Goal: Submit feedback/report problem

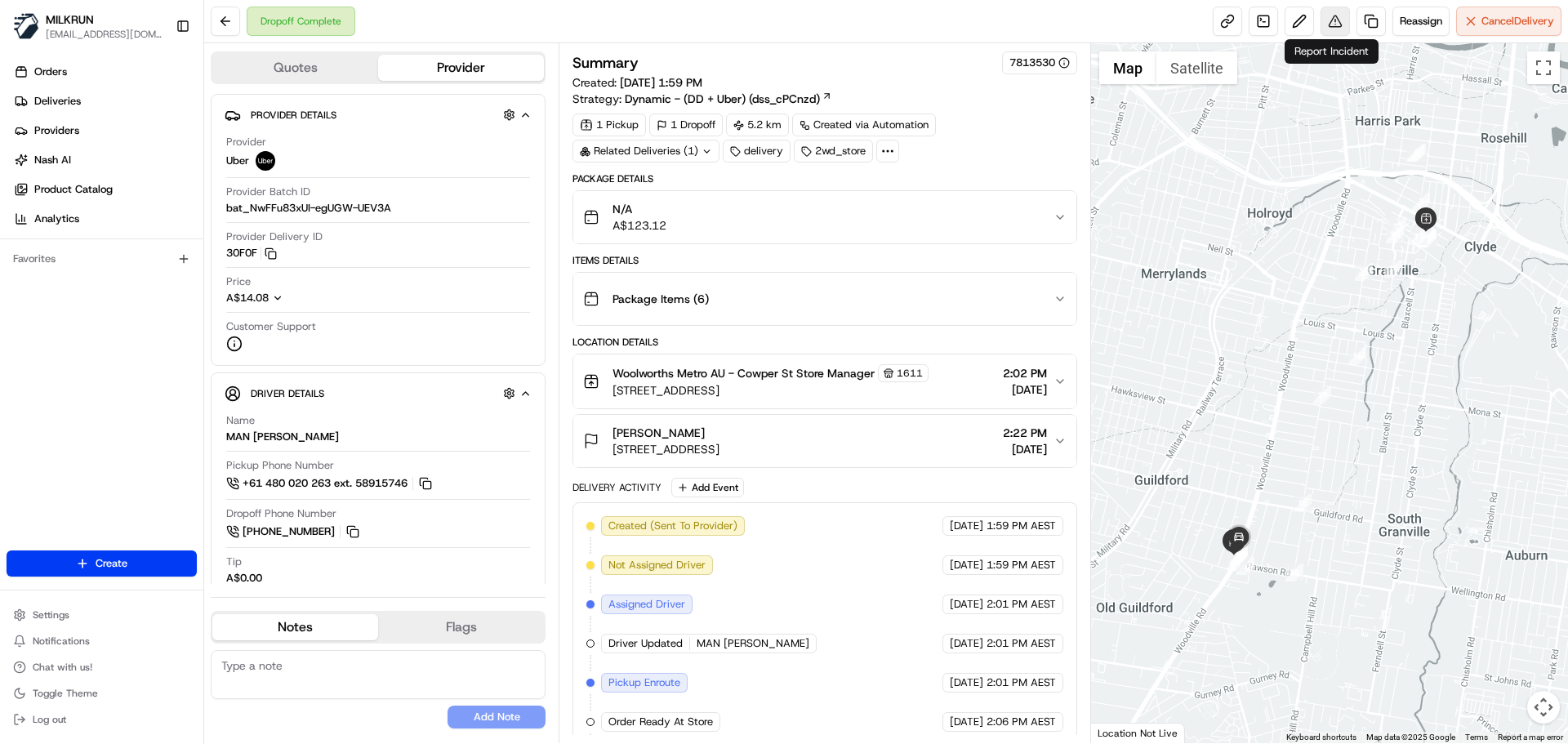
click at [1335, 17] on button at bounding box center [1336, 21] width 30 height 30
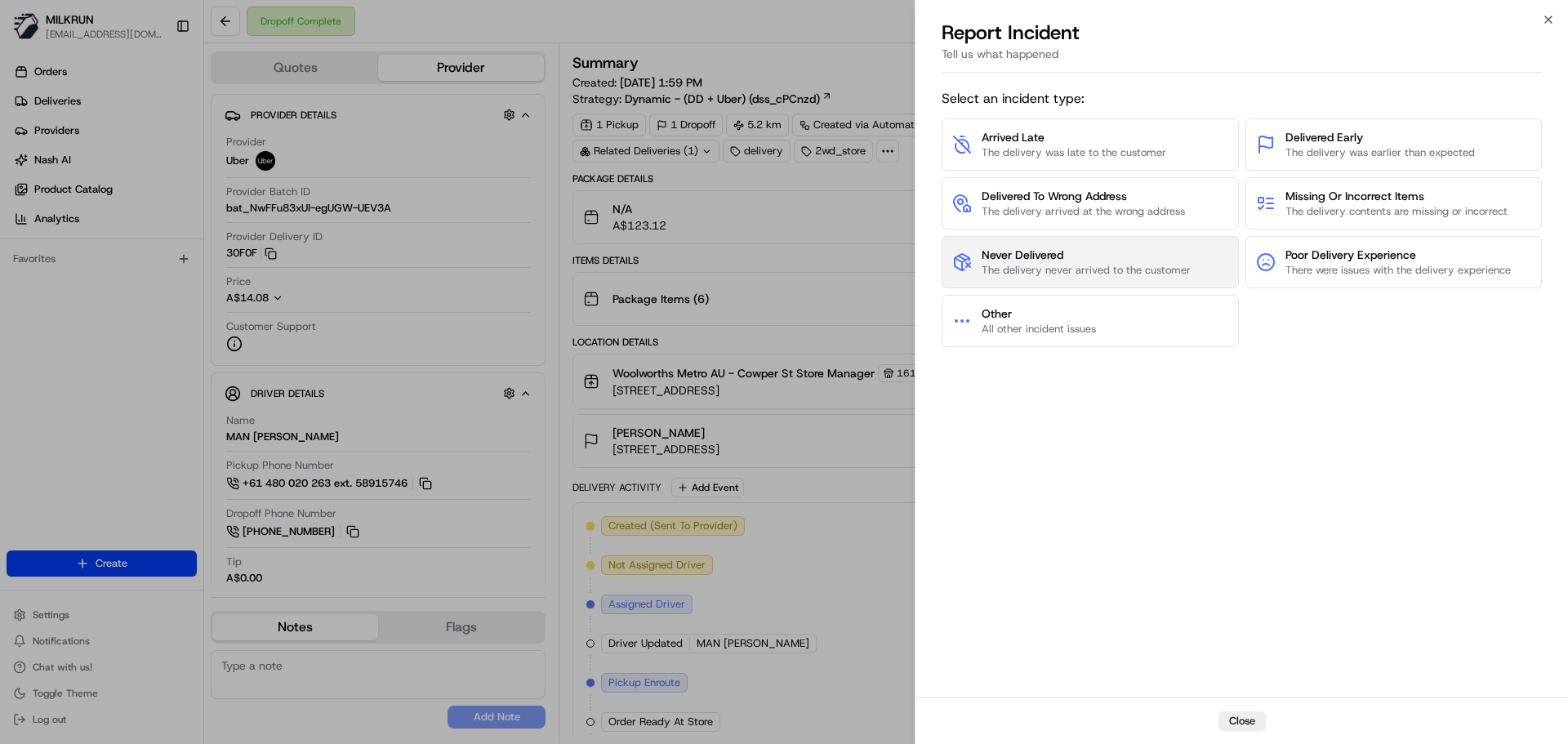
click at [1020, 260] on span "Never Delivered" at bounding box center [1086, 255] width 209 height 17
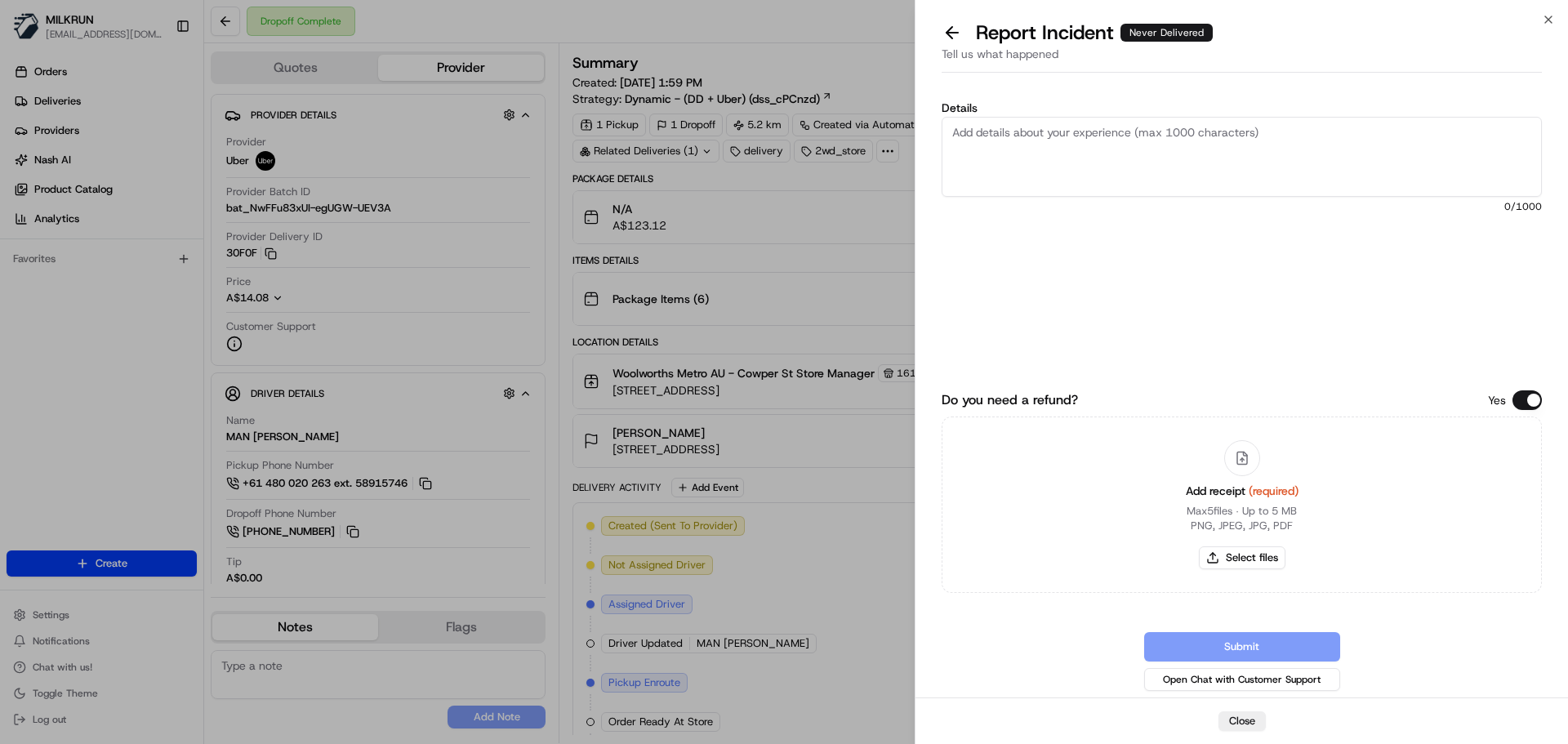
drag, startPoint x: 987, startPoint y: 138, endPoint x: 1092, endPoint y: 164, distance: 108.2
click at [1011, 135] on textarea "Details" at bounding box center [1242, 156] width 600 height 80
drag, startPoint x: 953, startPoint y: 150, endPoint x: 1055, endPoint y: 233, distance: 131.5
click at [1097, 192] on textarea "Customer did not receive order and I spoke to UBER support about this one. Ther…" at bounding box center [1242, 156] width 600 height 80
type textarea "Customer did not receive order and I spoke to UBER support about this. Order wa…"
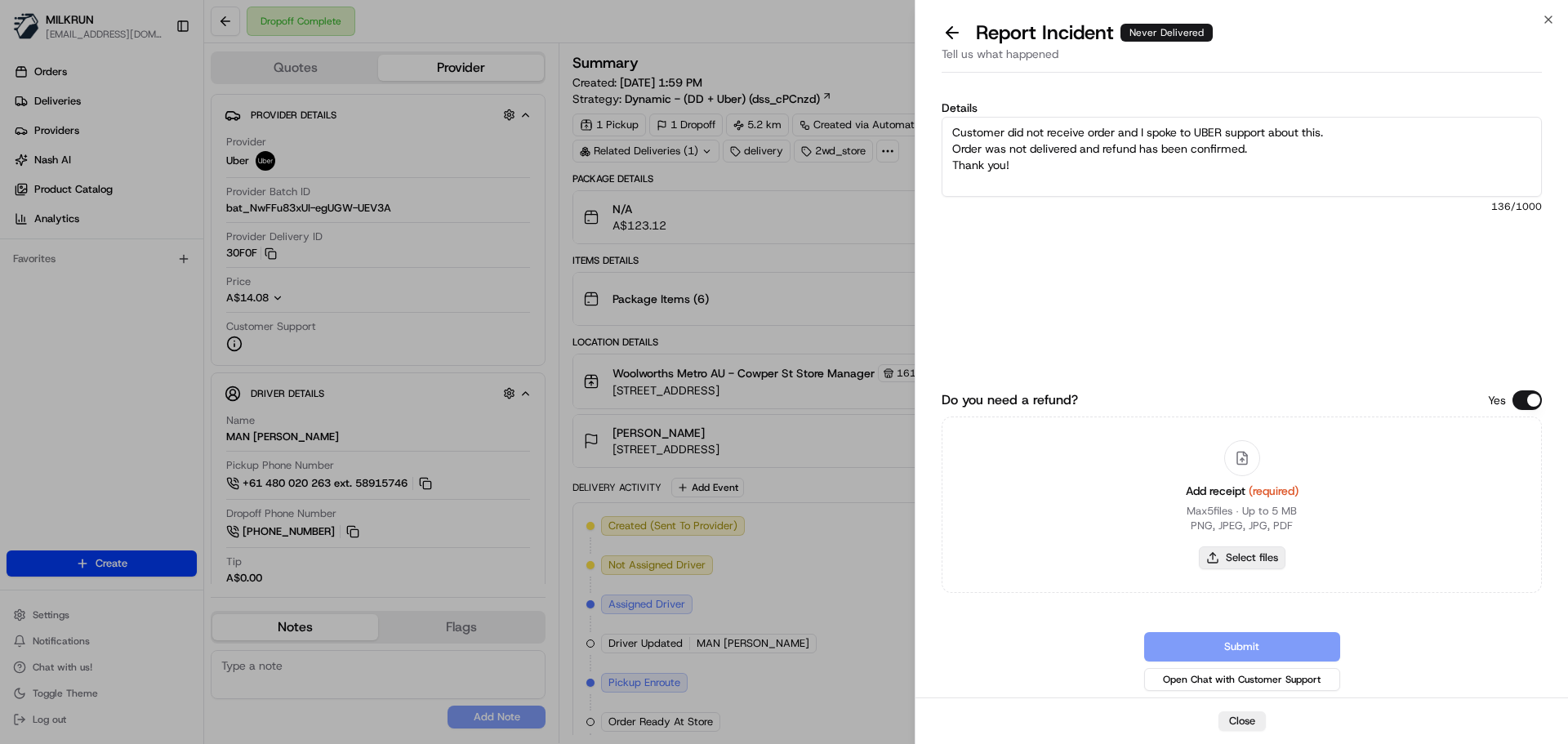
click at [1245, 557] on button "Select files" at bounding box center [1242, 558] width 87 height 23
click at [1234, 560] on button "Select files" at bounding box center [1242, 558] width 87 height 23
type input "C:\fakepath\[PERSON_NAME] inv.png"
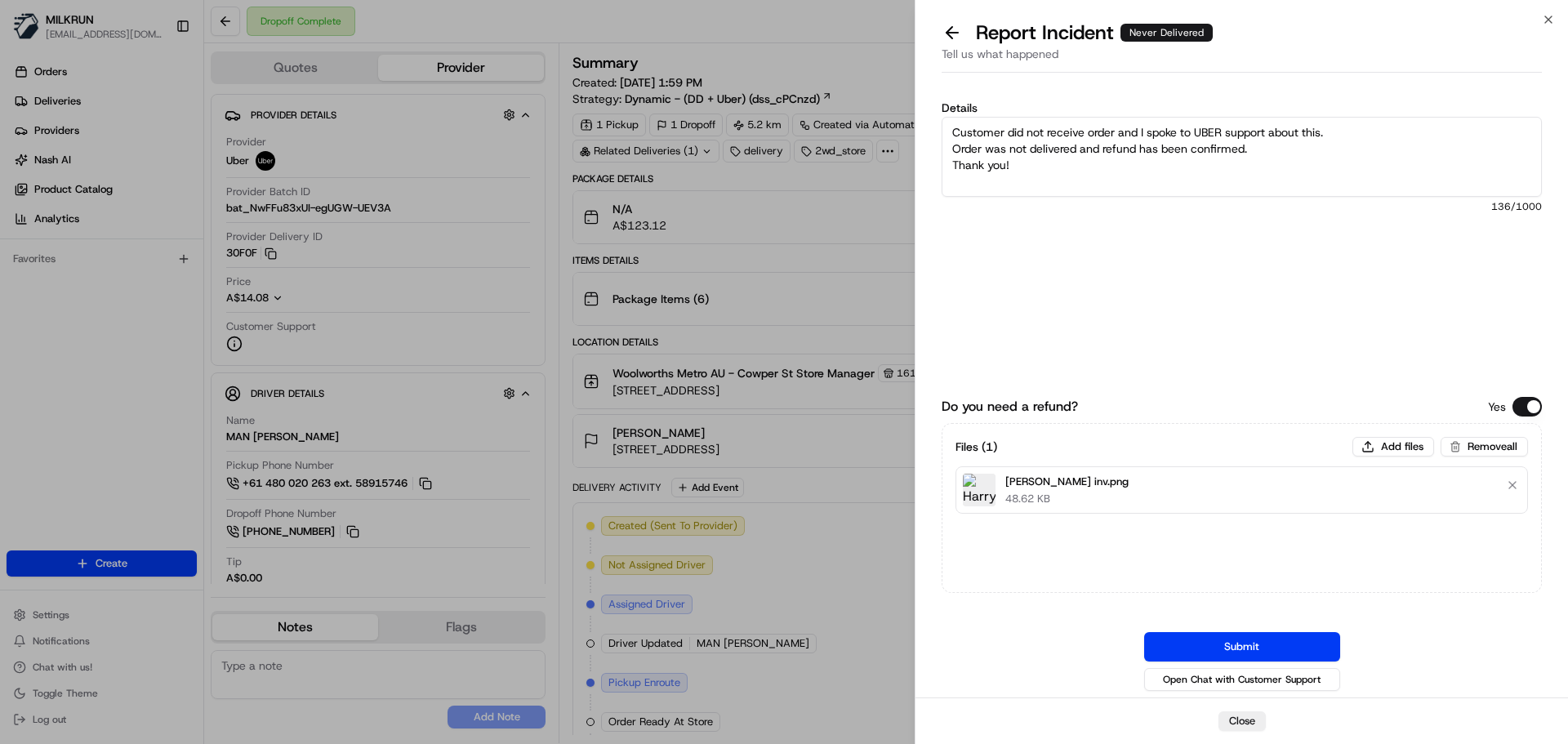
drag, startPoint x: 1258, startPoint y: 651, endPoint x: 997, endPoint y: 406, distance: 358.0
click at [1255, 650] on button "Submit" at bounding box center [1242, 646] width 196 height 30
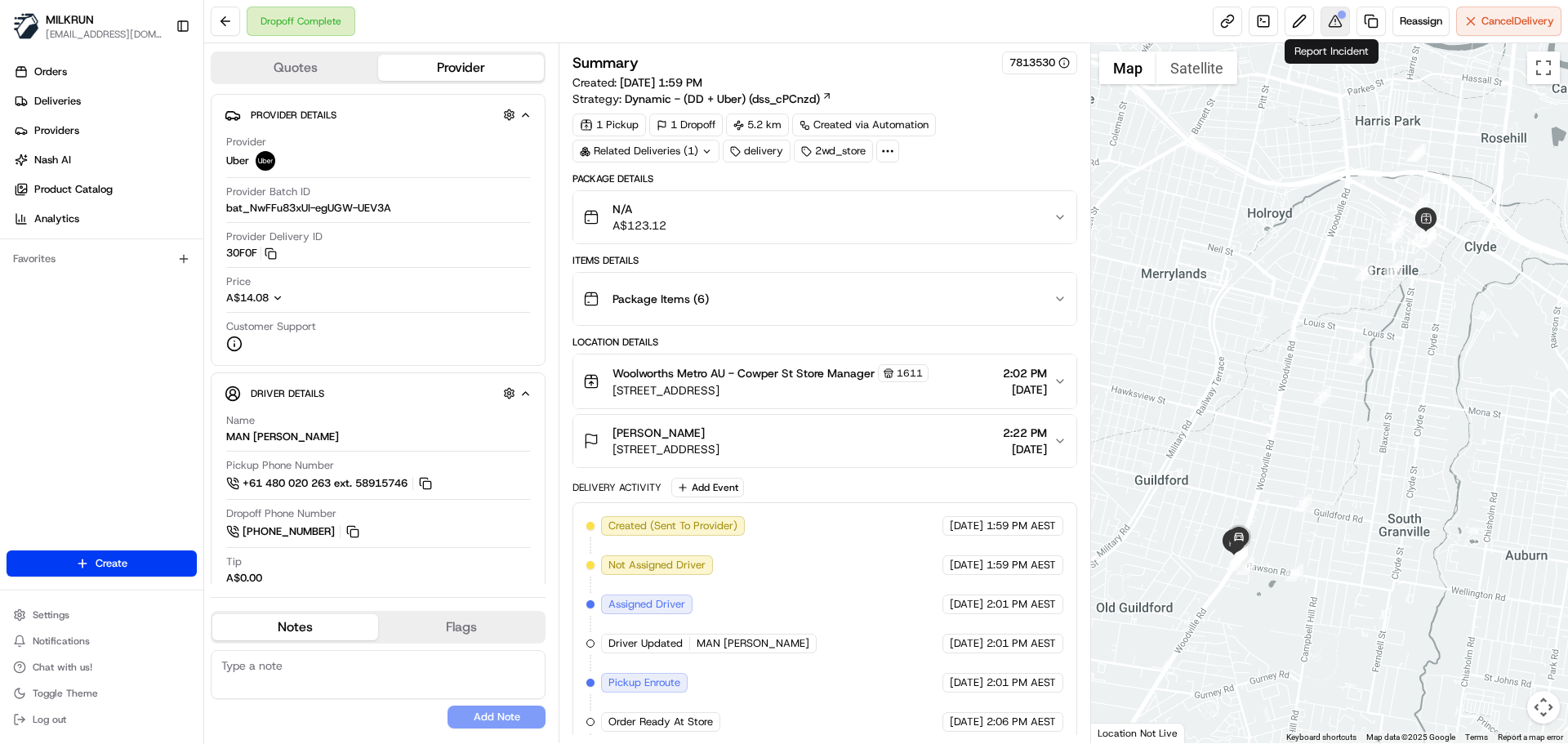
click at [1329, 18] on button at bounding box center [1336, 21] width 30 height 30
